Goal: Information Seeking & Learning: Learn about a topic

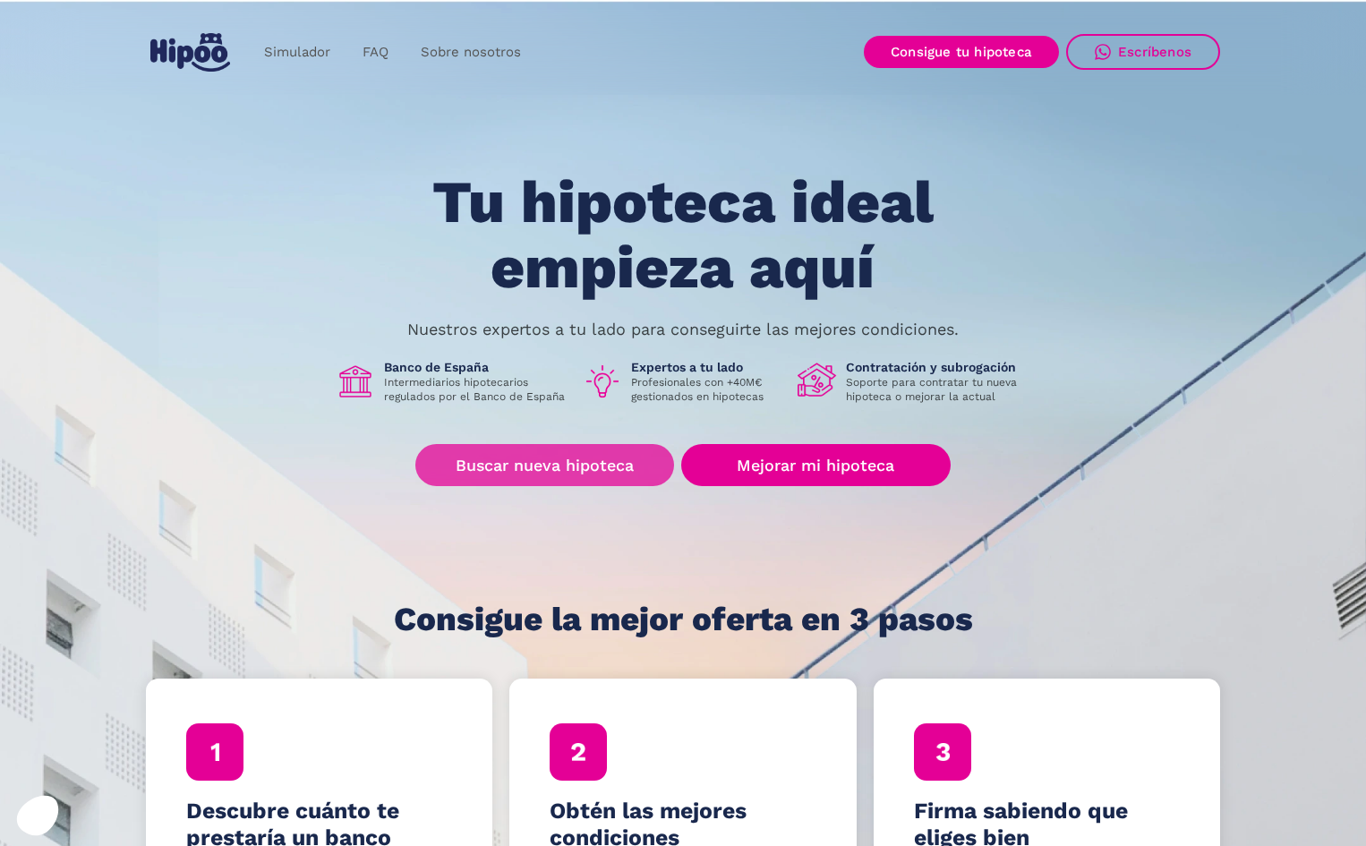
click at [548, 449] on link "Buscar nueva hipoteca" at bounding box center [544, 465] width 259 height 42
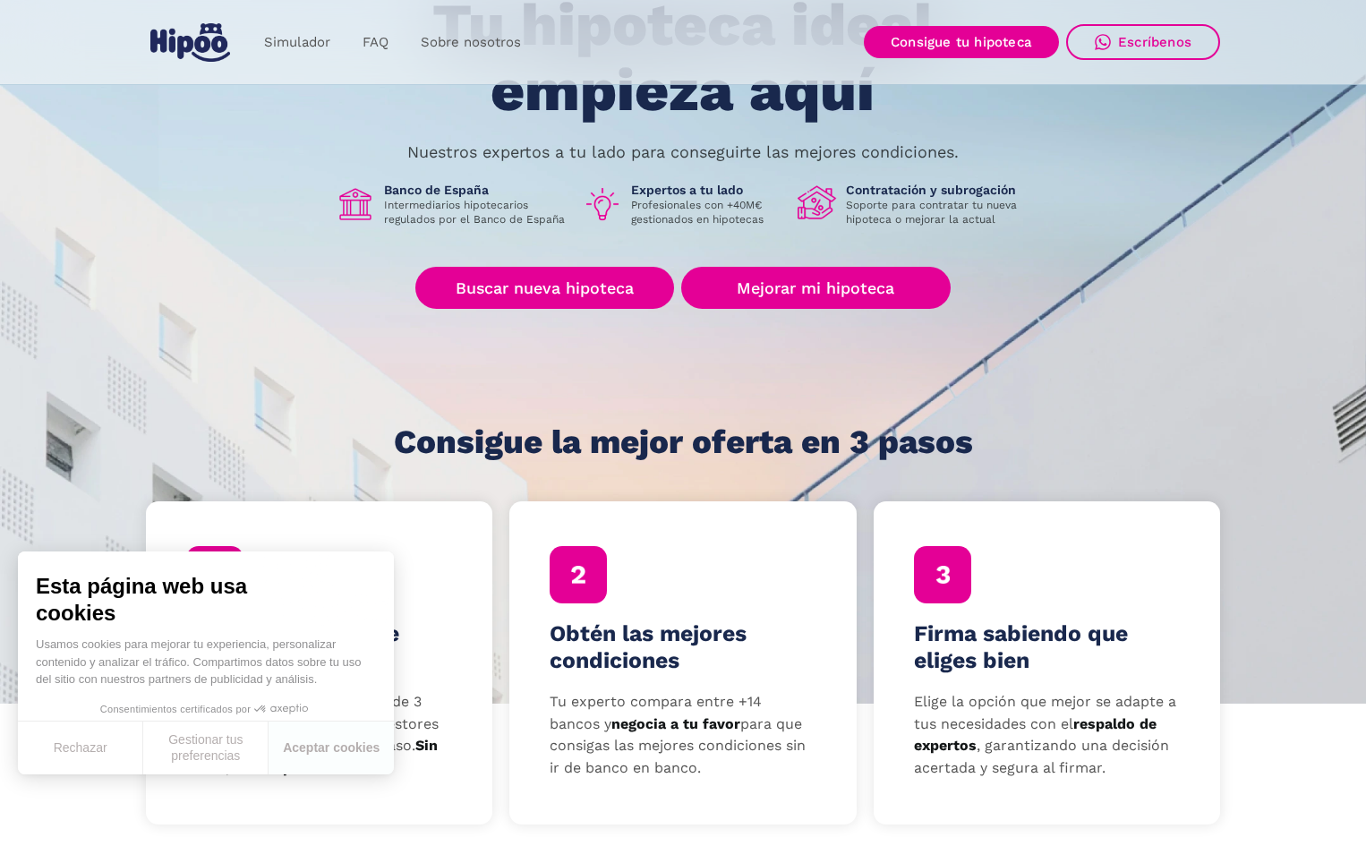
scroll to position [269, 0]
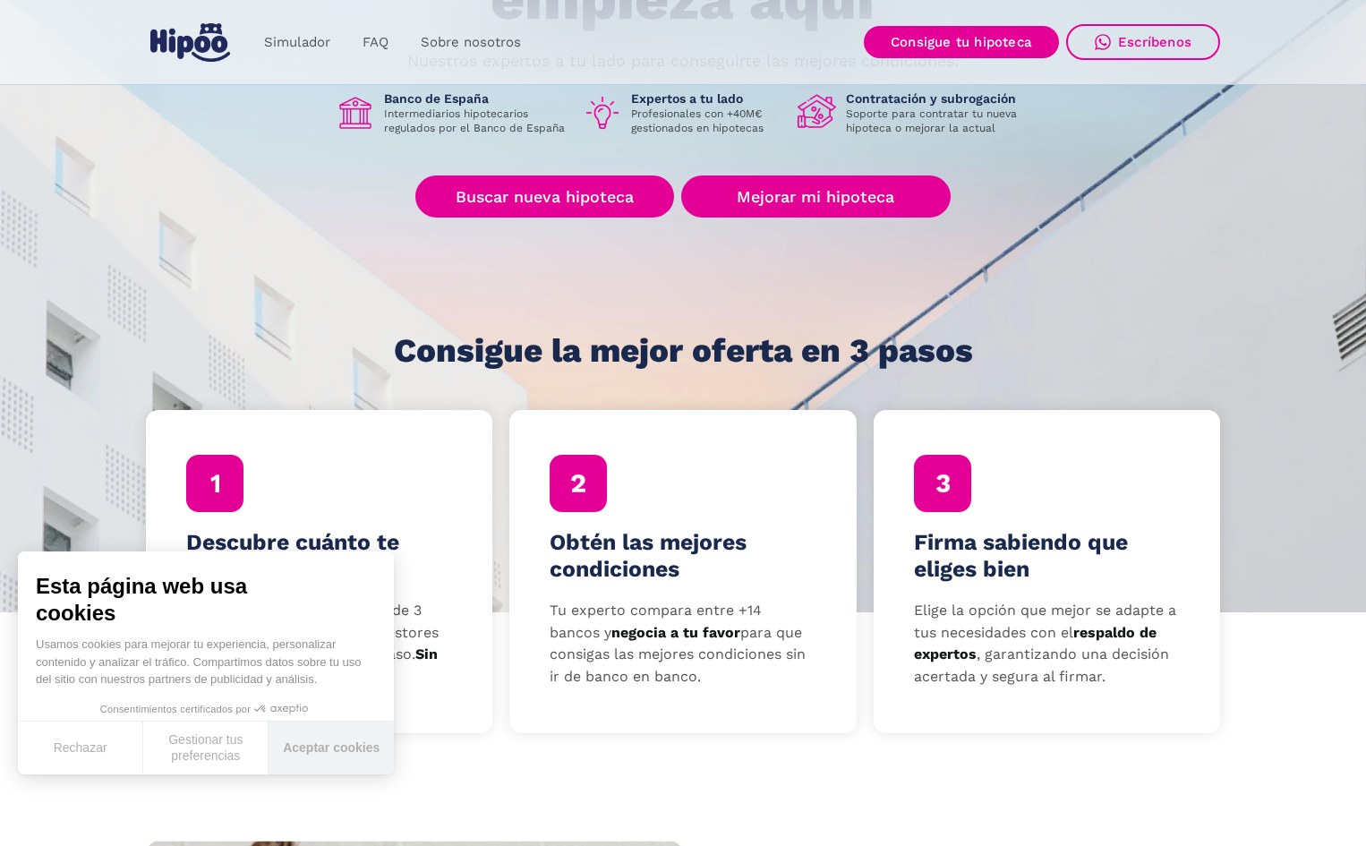
click at [323, 740] on button "Aceptar cookies" at bounding box center [331, 748] width 125 height 53
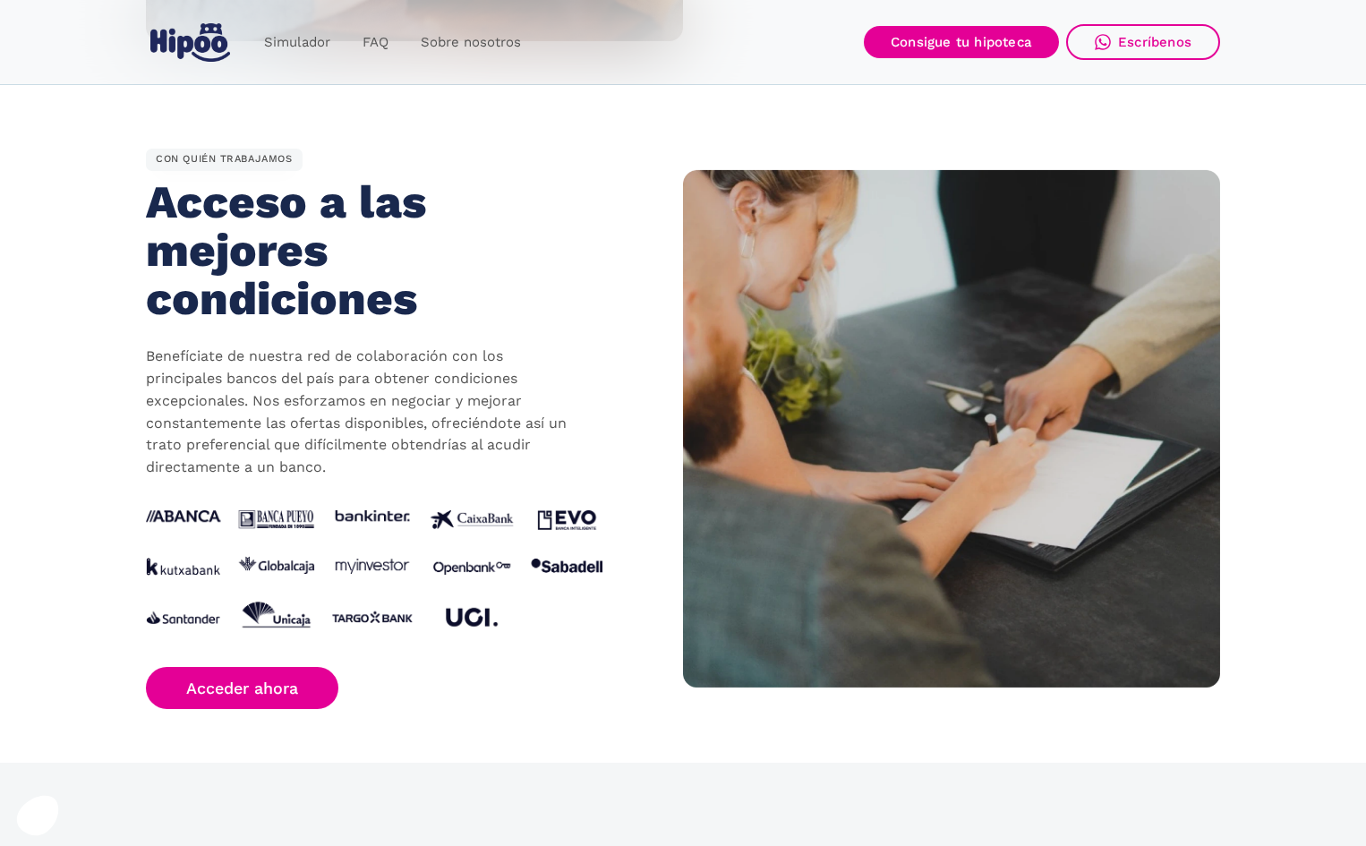
scroll to position [1611, 0]
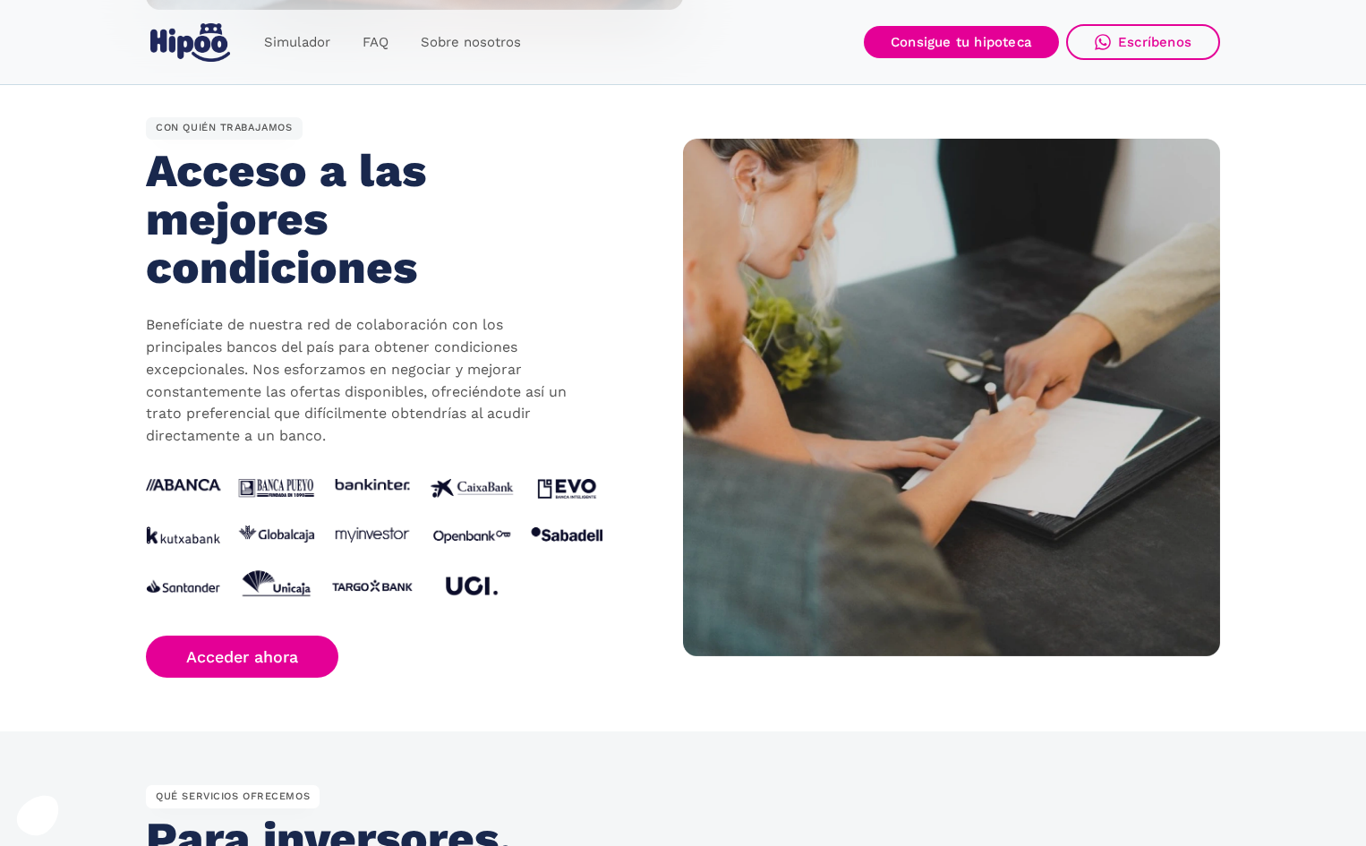
click at [324, 38] on link "Simulador" at bounding box center [297, 42] width 98 height 35
click at [440, 35] on link "Sobre nosotros" at bounding box center [471, 42] width 132 height 35
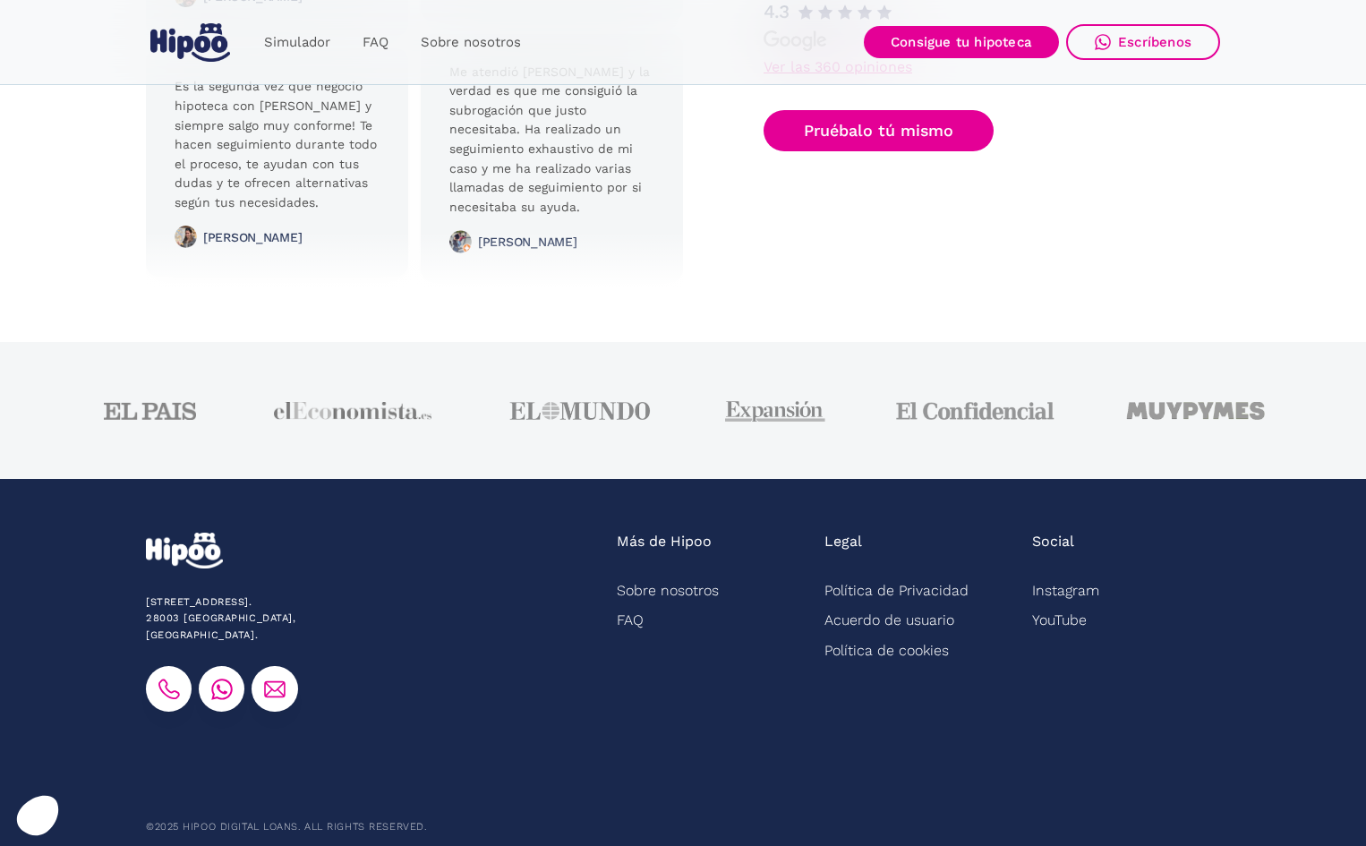
scroll to position [4439, 0]
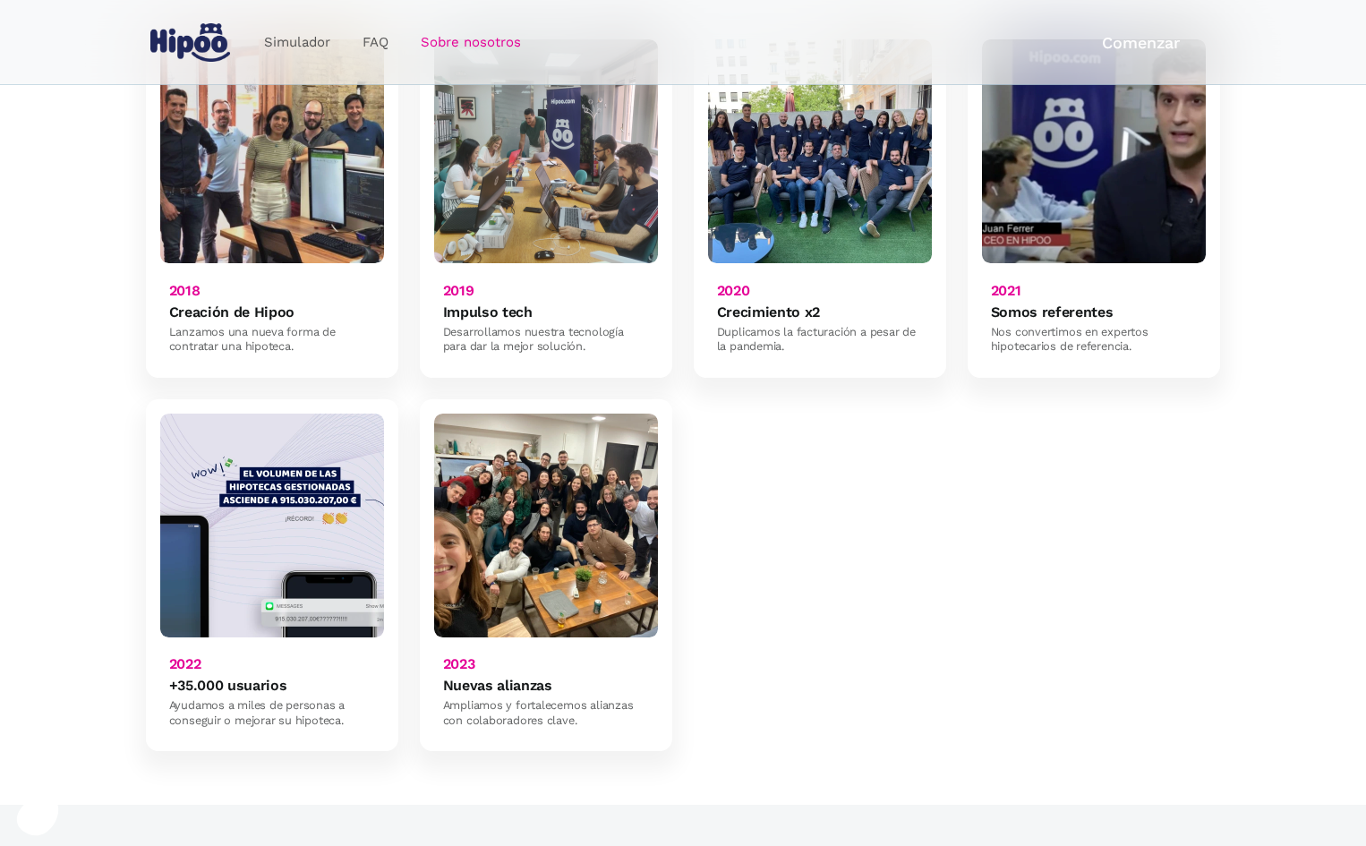
scroll to position [1253, 0]
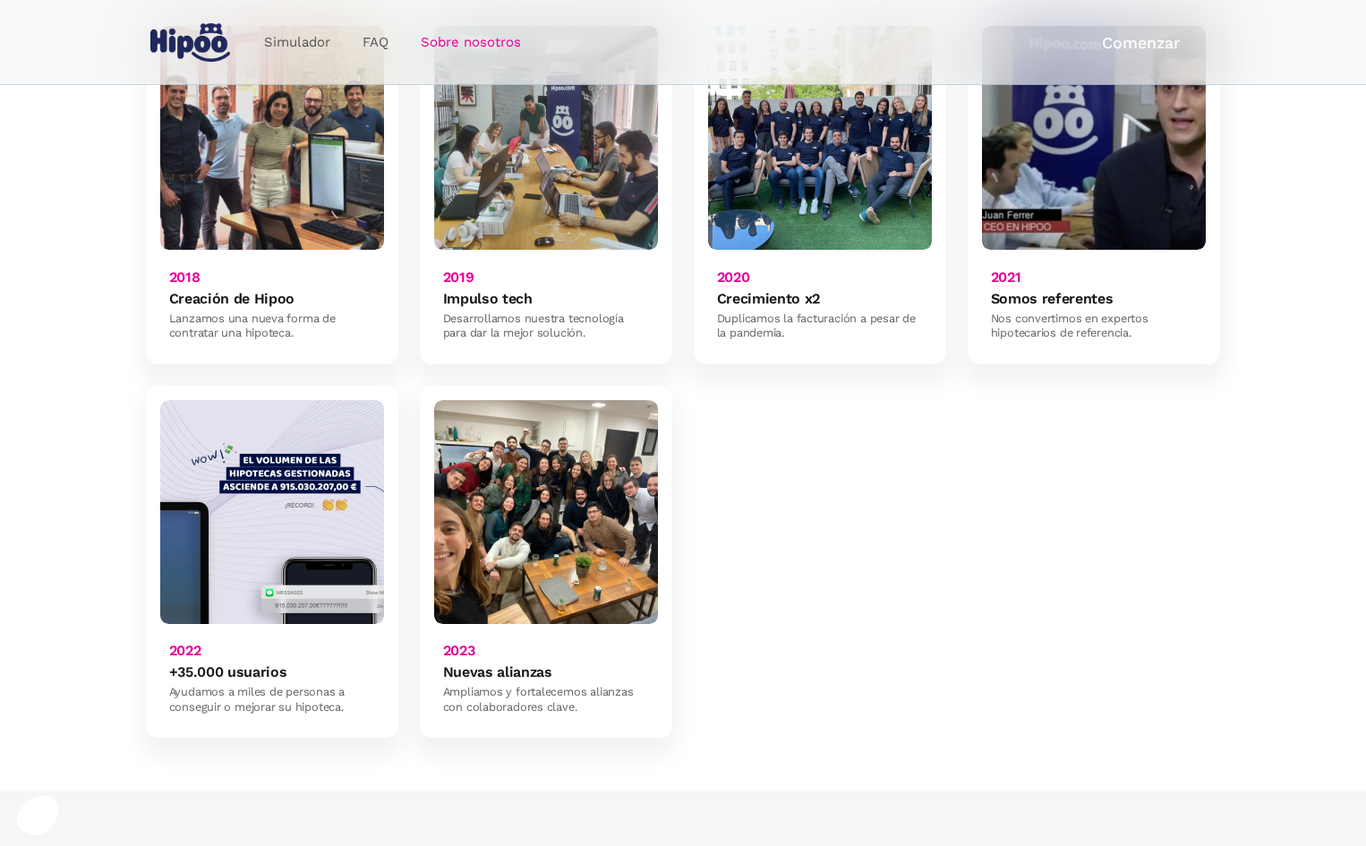
click at [502, 478] on img at bounding box center [546, 512] width 224 height 224
click at [505, 488] on img at bounding box center [546, 512] width 224 height 224
